Goal: Task Accomplishment & Management: Use online tool/utility

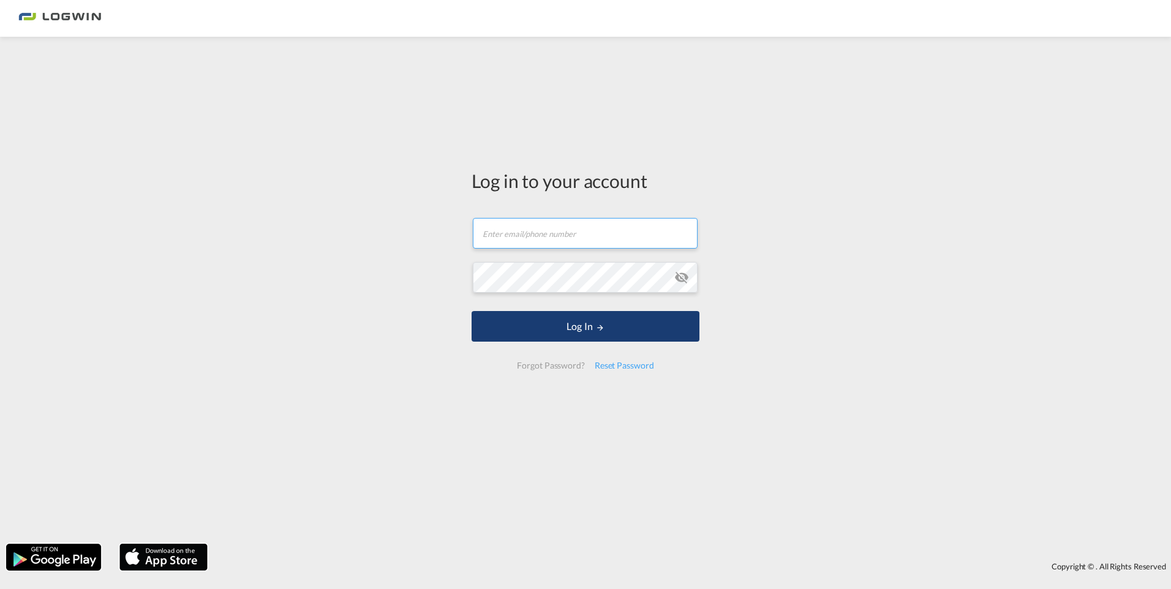
type input "[PERSON_NAME][EMAIL_ADDRESS][DOMAIN_NAME]"
click at [582, 327] on button "Log In" at bounding box center [585, 326] width 228 height 31
